Goal: Obtain resource: Obtain resource

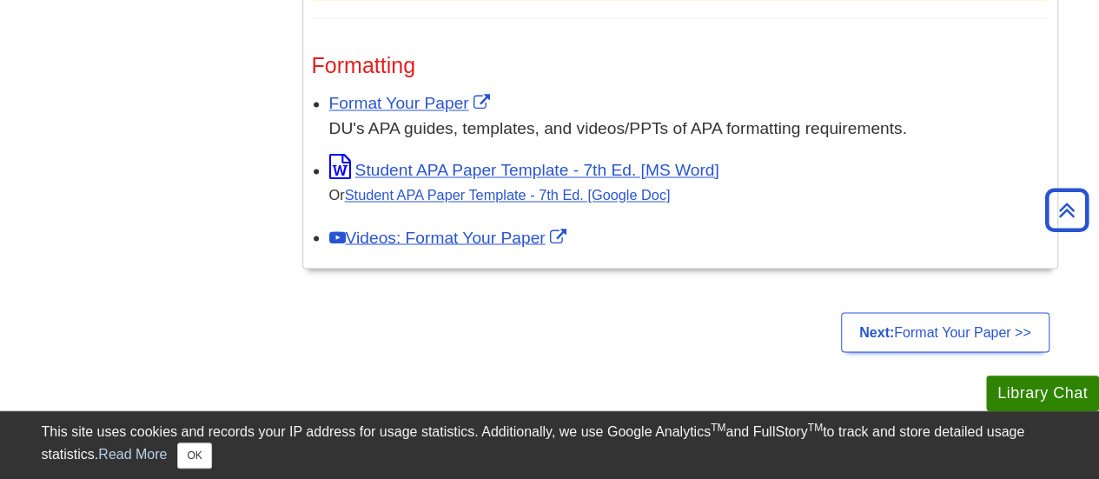
scroll to position [1467, 0]
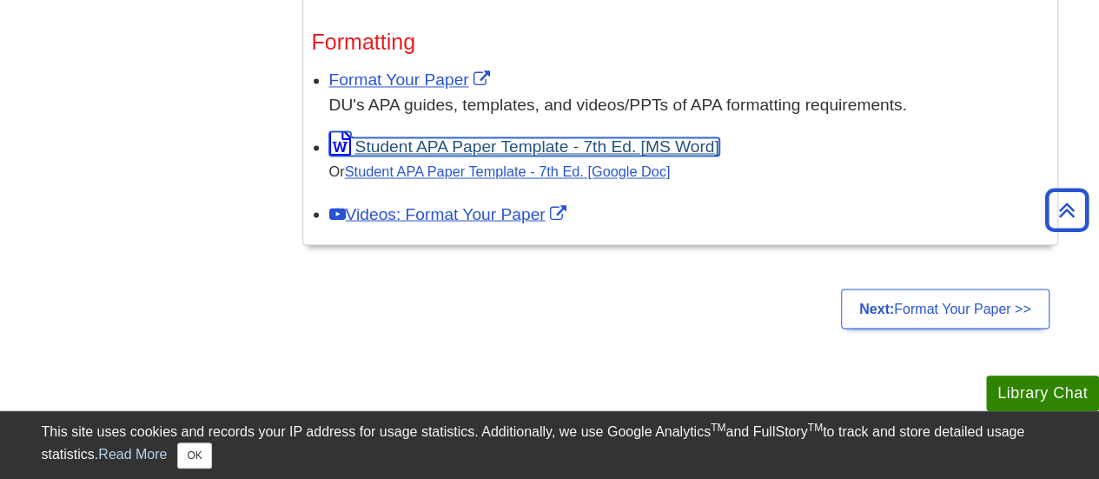
click at [571, 137] on link "Student APA Paper Template - 7th Ed. [MS Word]" at bounding box center [524, 146] width 390 height 18
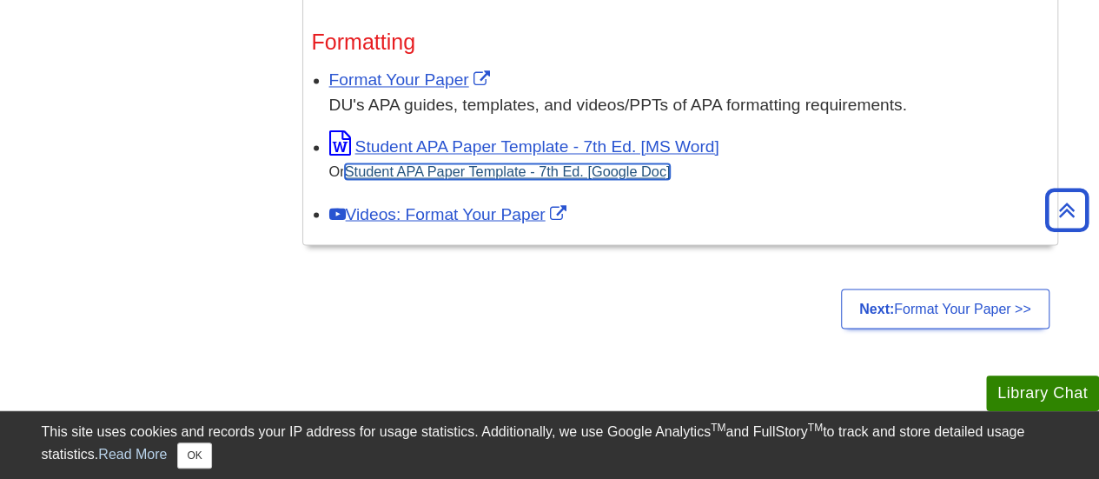
click at [524, 168] on link "Student APA Paper Template - 7th Ed. [Google Doc]" at bounding box center [508, 171] width 326 height 16
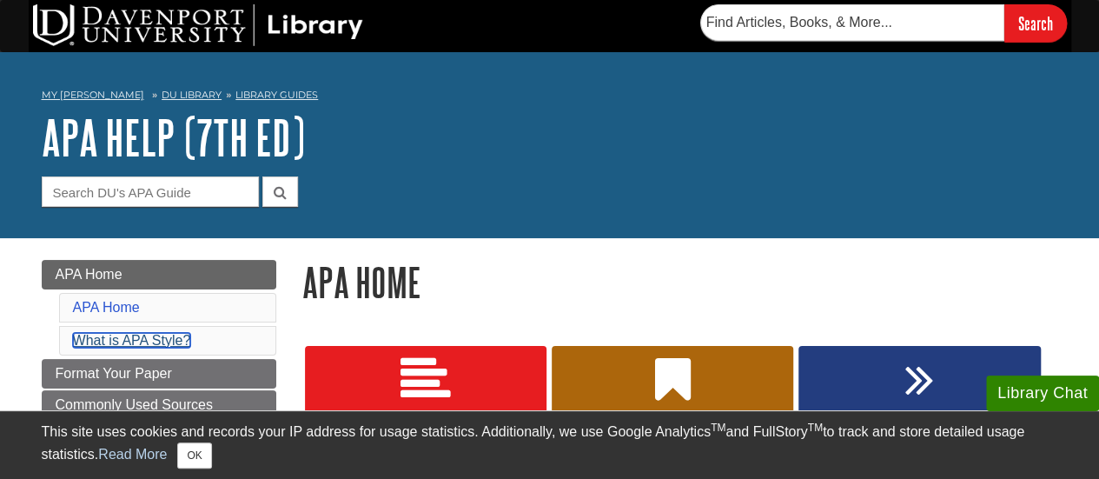
click at [153, 340] on link "What is APA Style?" at bounding box center [132, 340] width 118 height 15
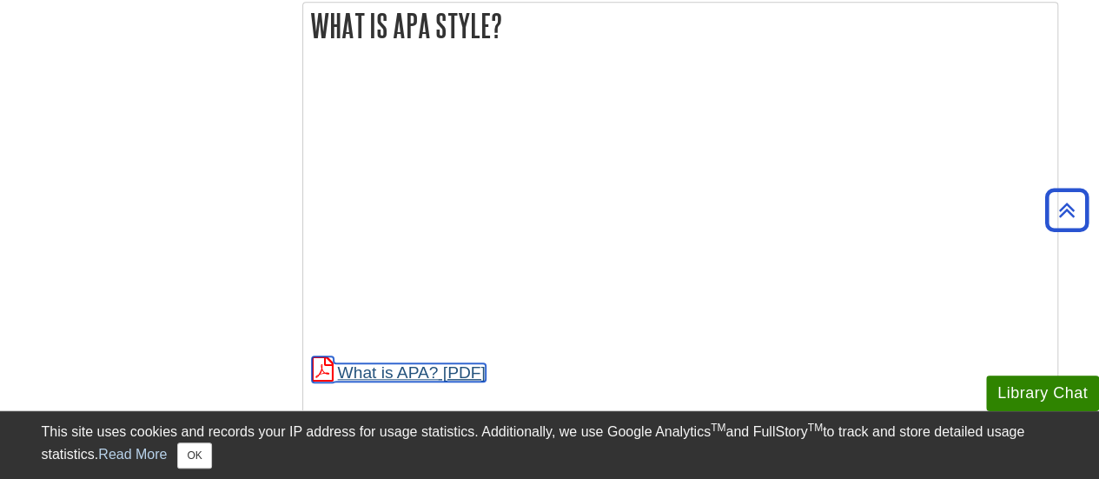
click at [368, 370] on link "What is APA?" at bounding box center [399, 372] width 174 height 18
